Goal: Task Accomplishment & Management: Manage account settings

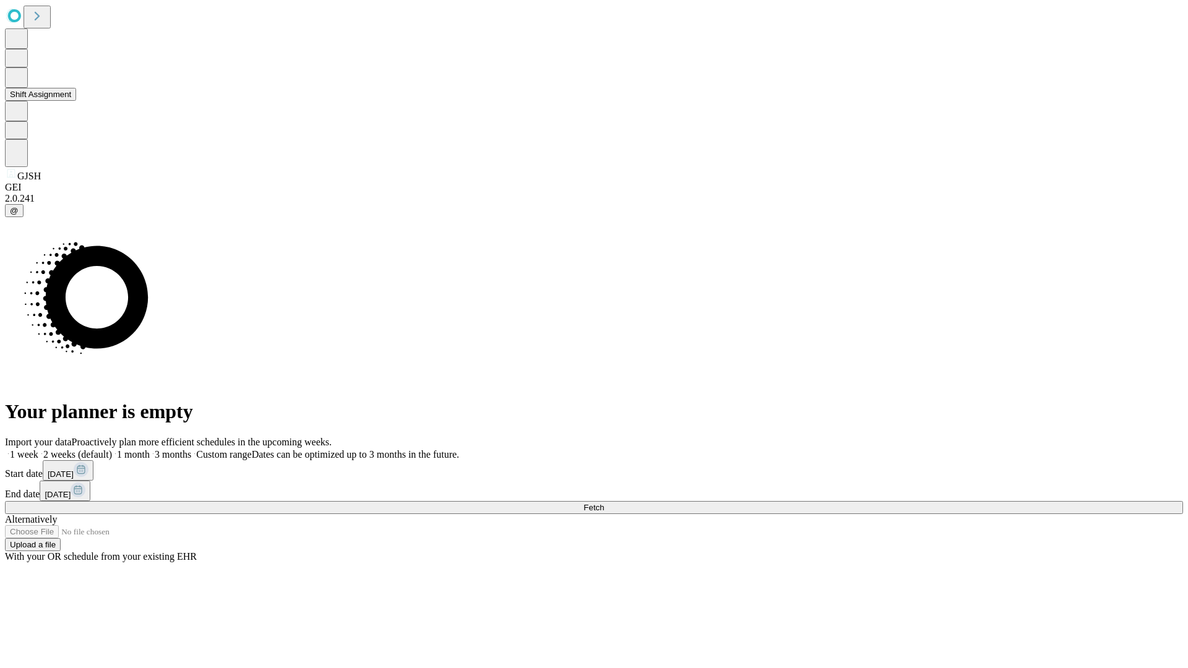
click at [76, 101] on button "Shift Assignment" at bounding box center [40, 94] width 71 height 13
